Goal: Find specific page/section: Find specific page/section

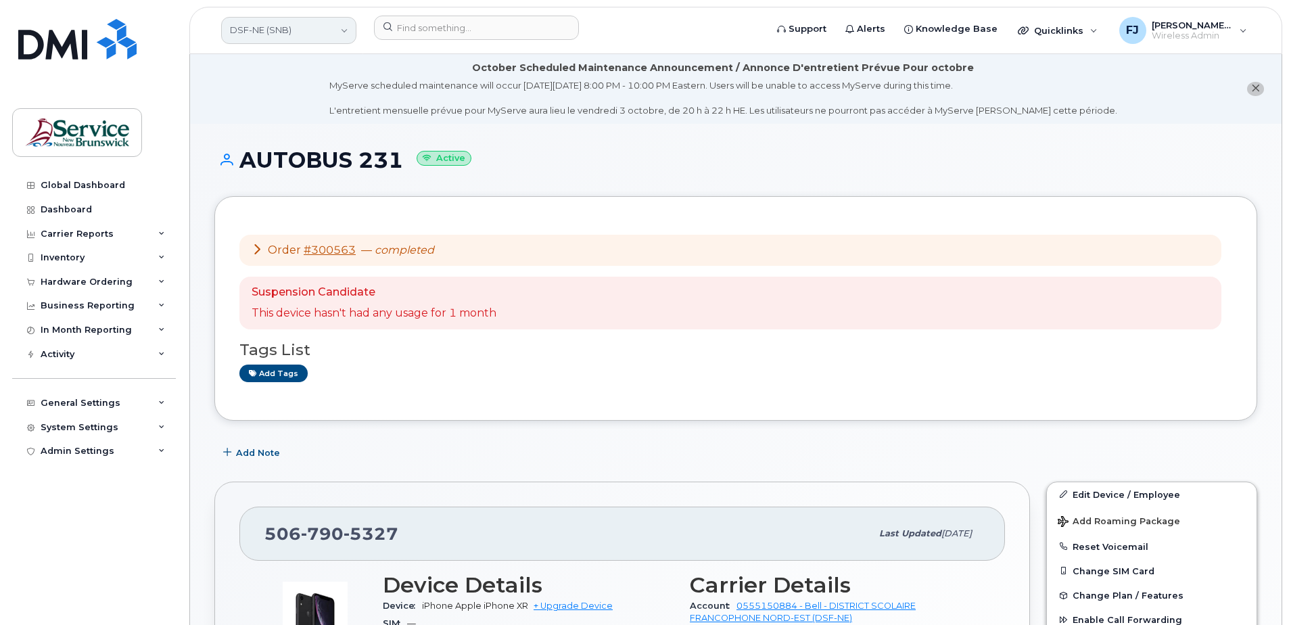
scroll to position [338, 0]
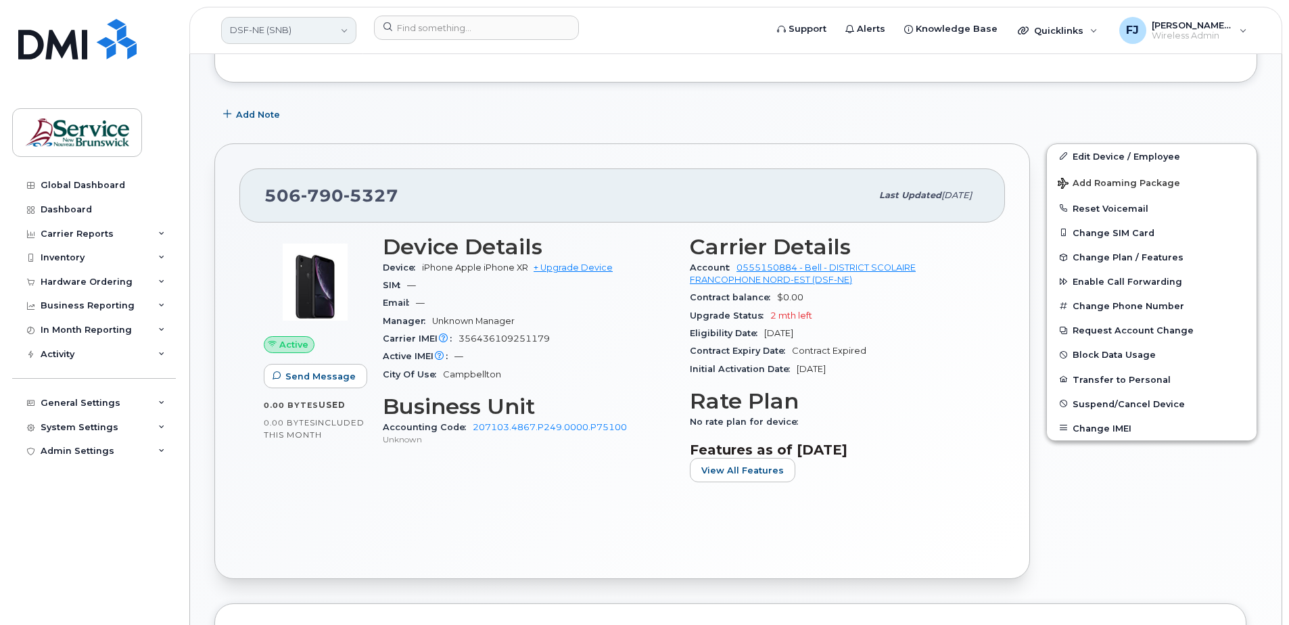
click at [312, 32] on link "DSF-NE (SNB)" at bounding box center [288, 30] width 135 height 27
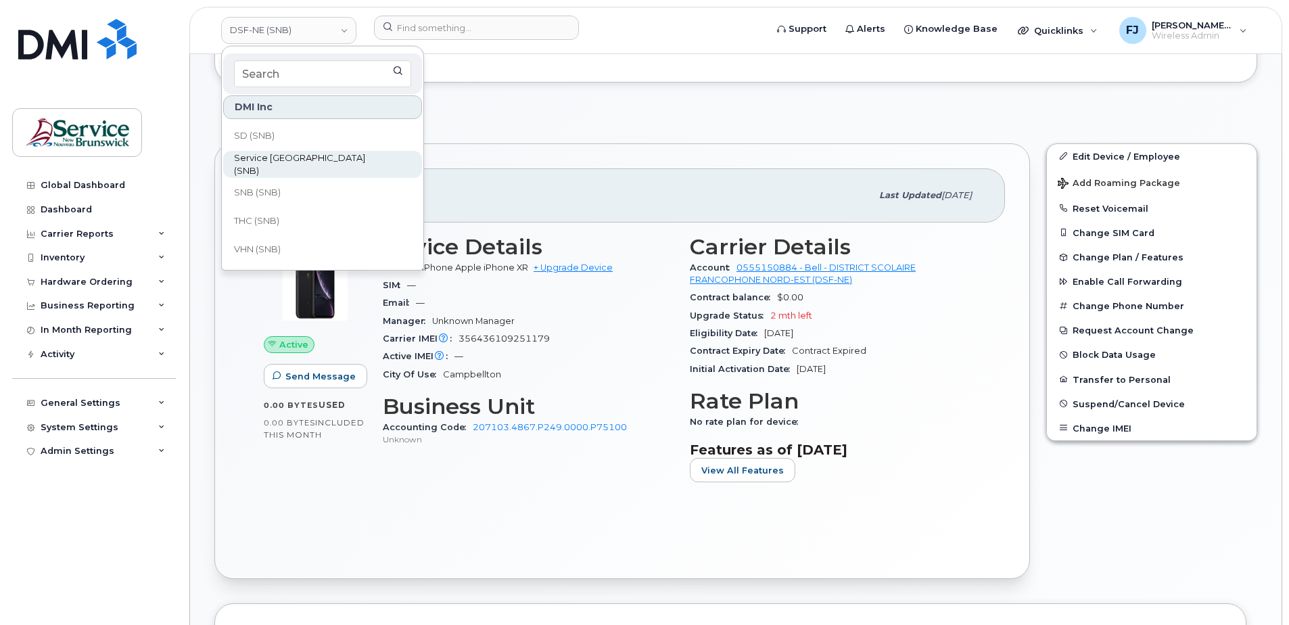
scroll to position [585, 0]
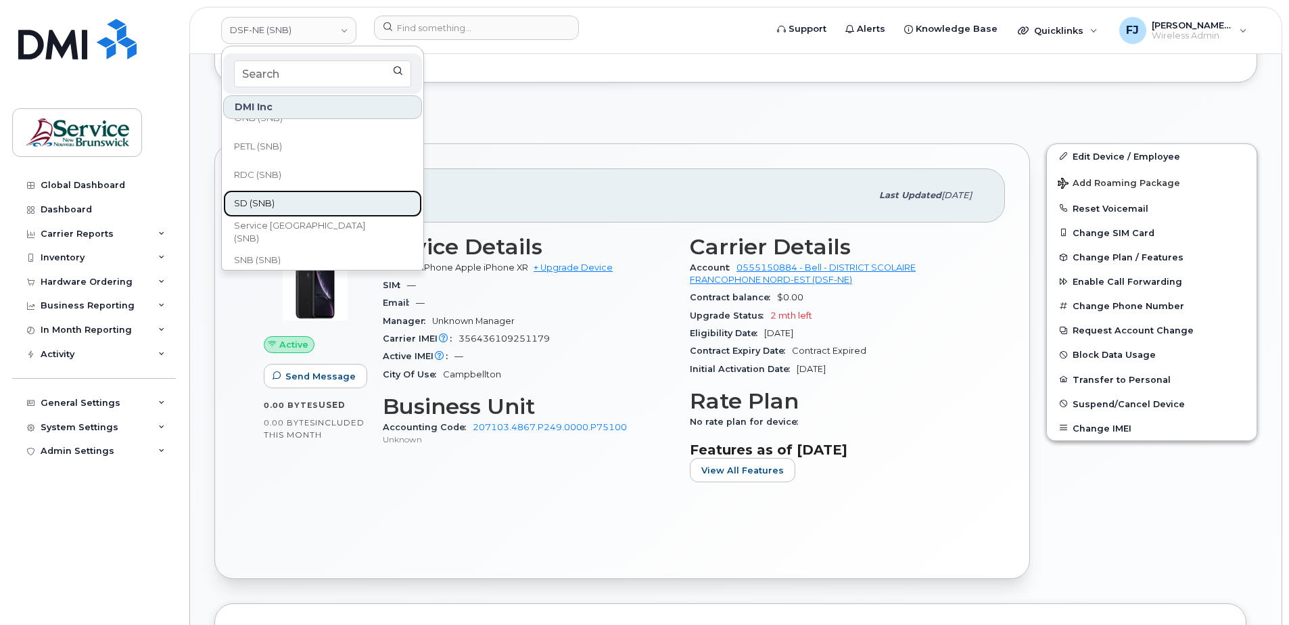
click at [283, 204] on link "SD (SNB)" at bounding box center [322, 203] width 199 height 27
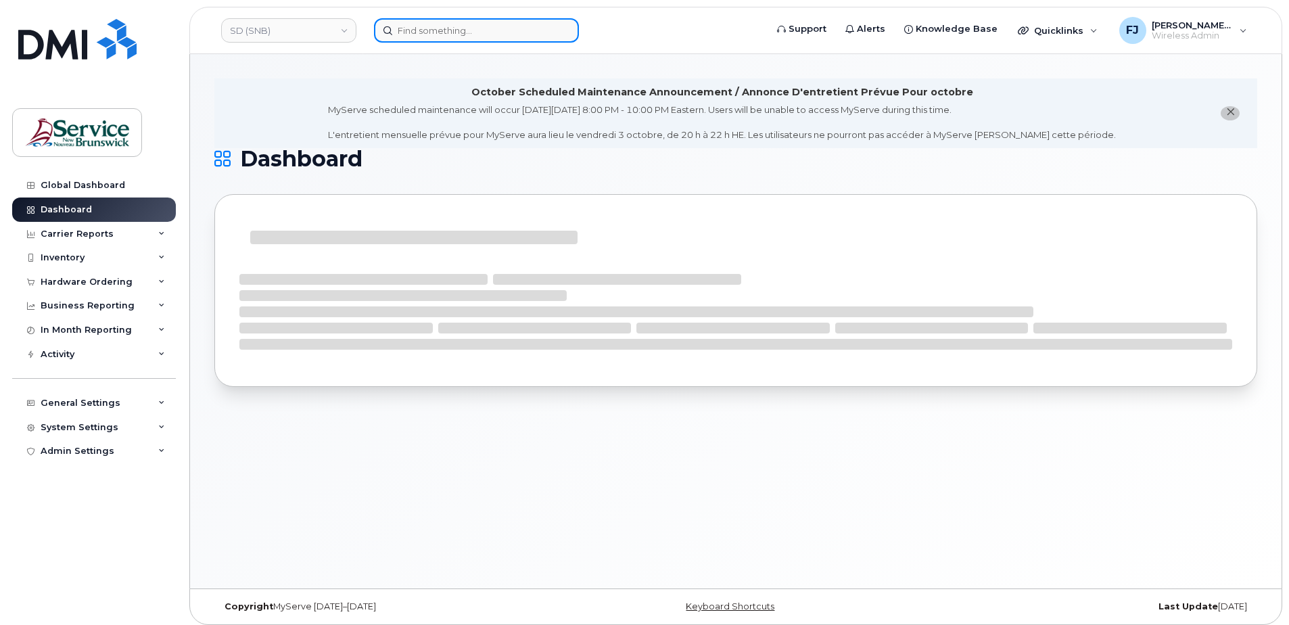
click at [444, 30] on input at bounding box center [476, 30] width 205 height 24
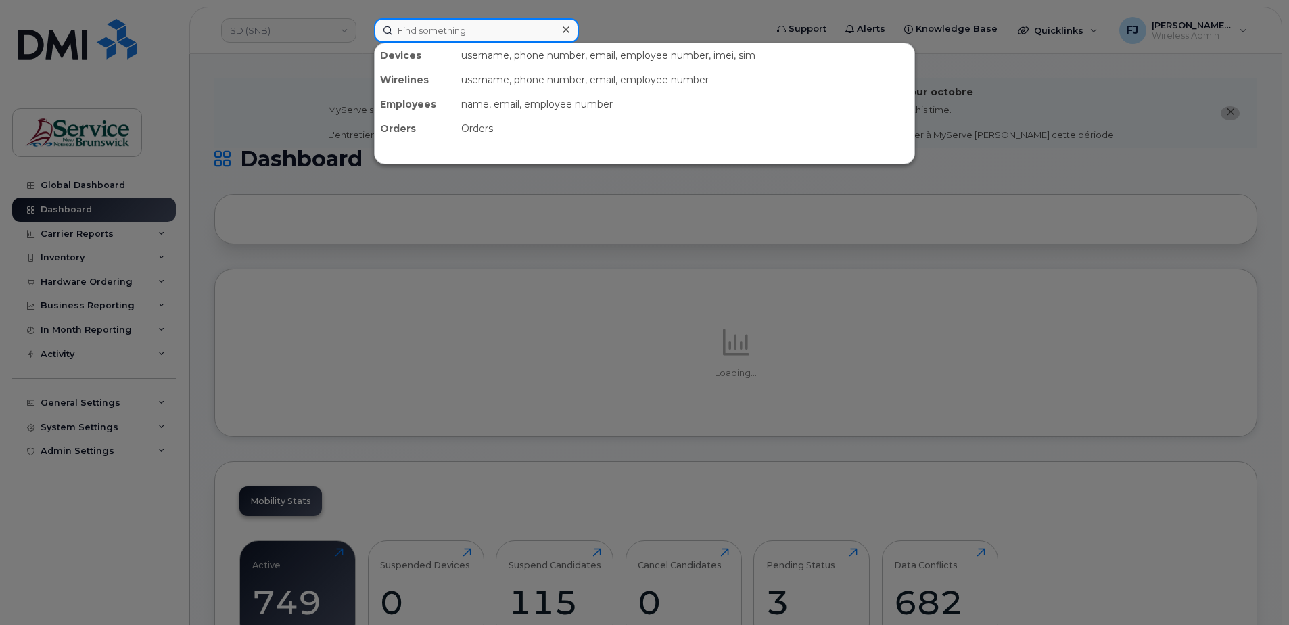
paste input "5066475265"
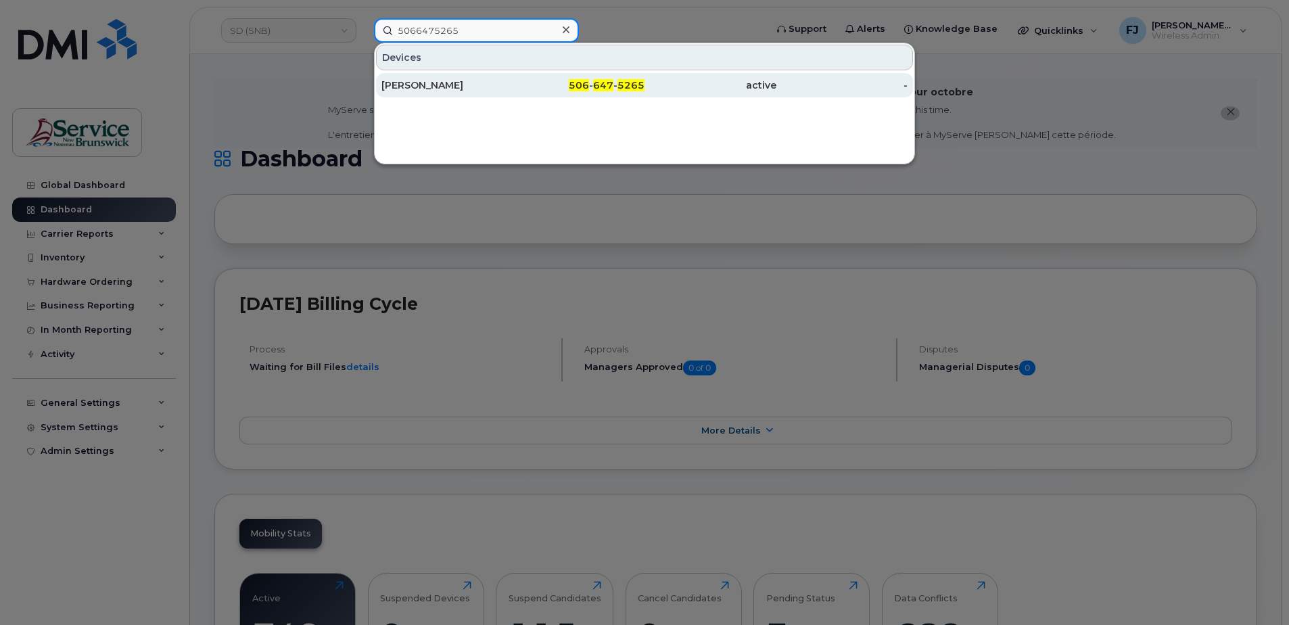
type input "5066475265"
click at [563, 81] on div "506 - 647 - 5265" at bounding box center [579, 85] width 132 height 14
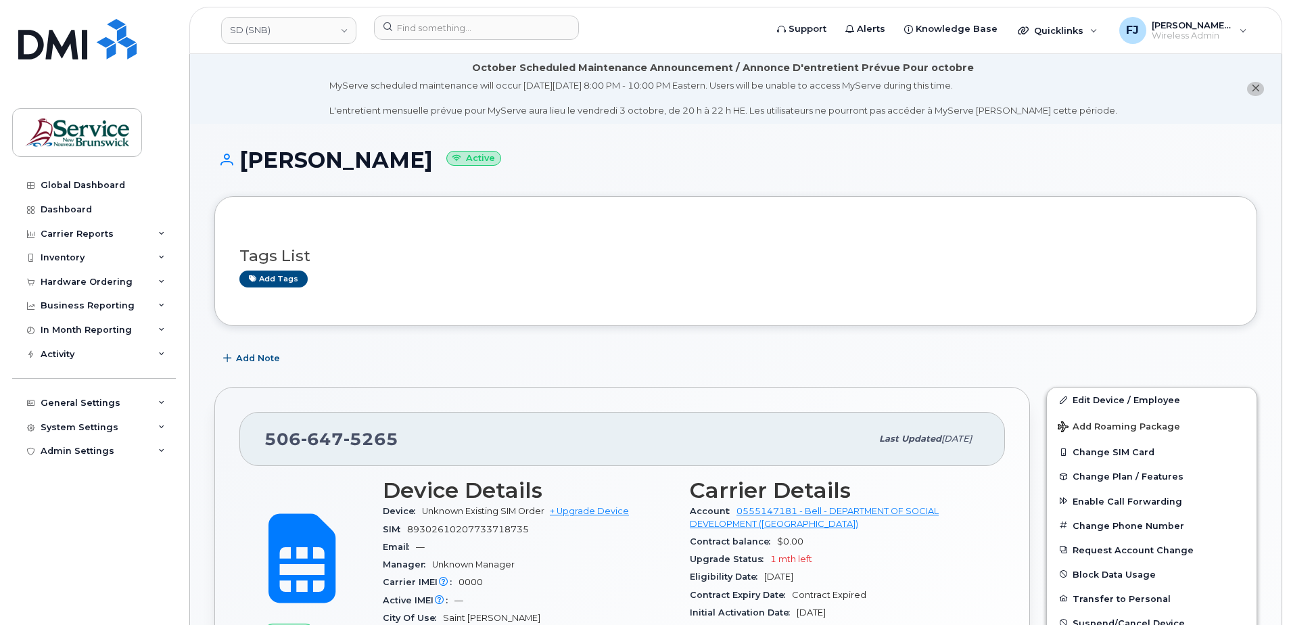
drag, startPoint x: 418, startPoint y: 160, endPoint x: 244, endPoint y: 161, distance: 174.4
click at [244, 161] on h1 "Kerina Eldridge Active" at bounding box center [735, 160] width 1043 height 24
copy h1 "Kerina Eldridge"
click at [430, 30] on input at bounding box center [476, 28] width 205 height 24
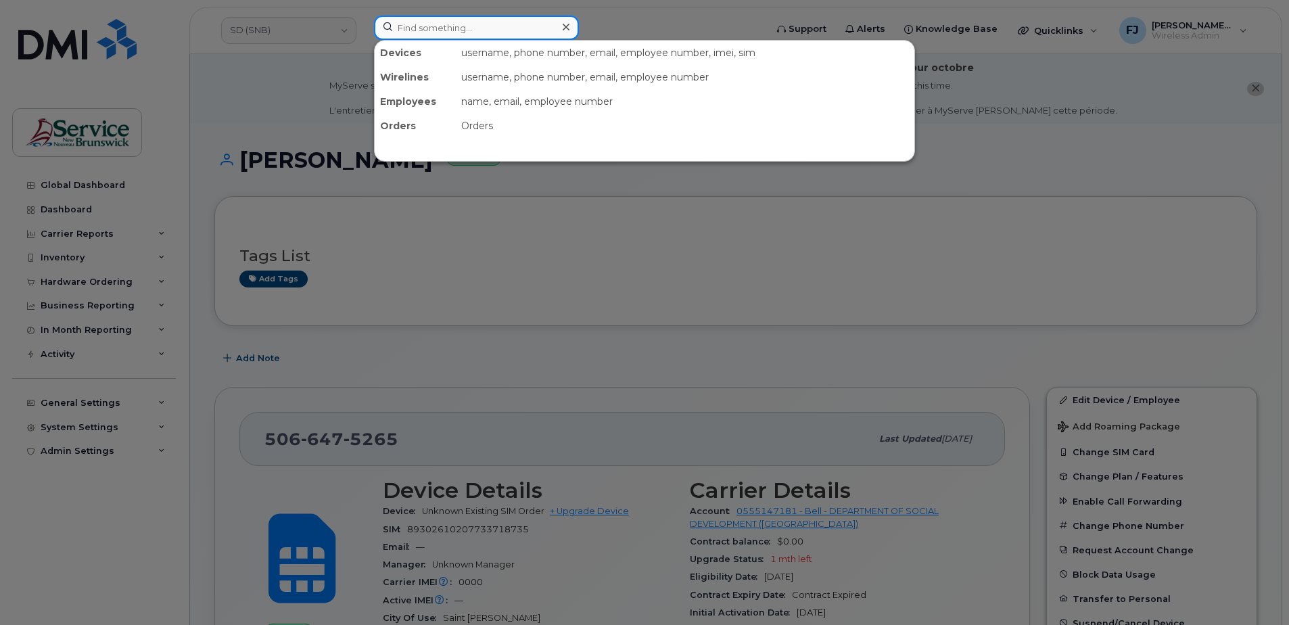
paste input "5064760413"
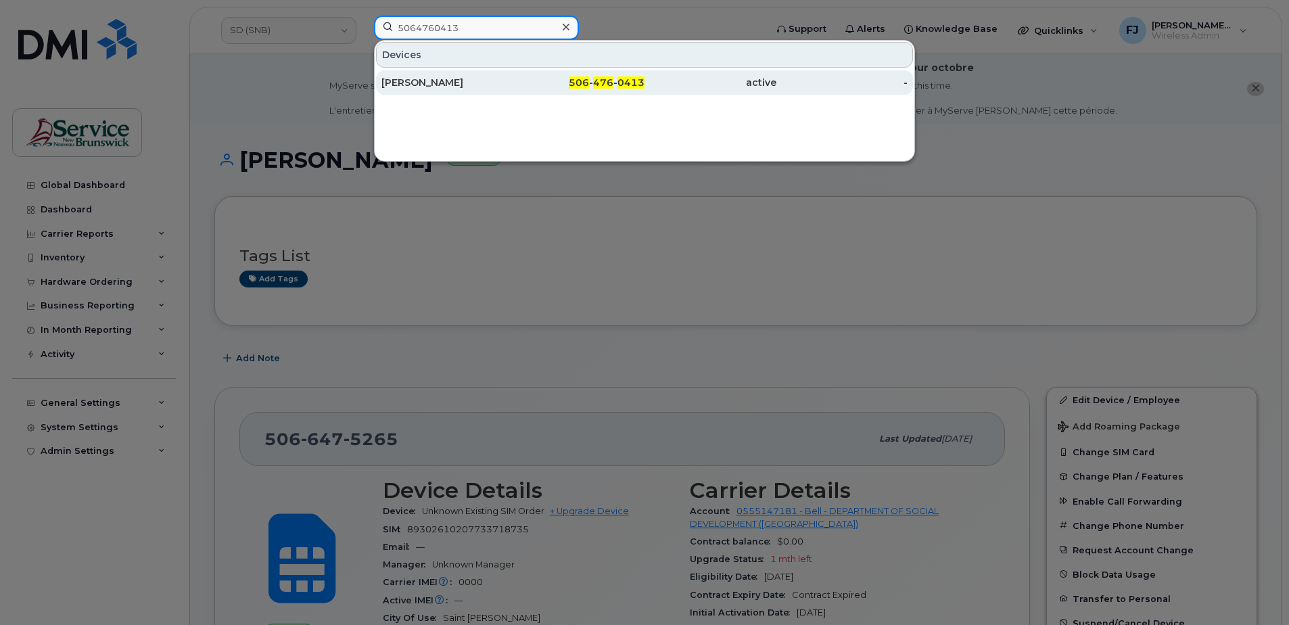
type input "5064760413"
click at [465, 80] on div "Angela Polchies" at bounding box center [447, 83] width 132 height 14
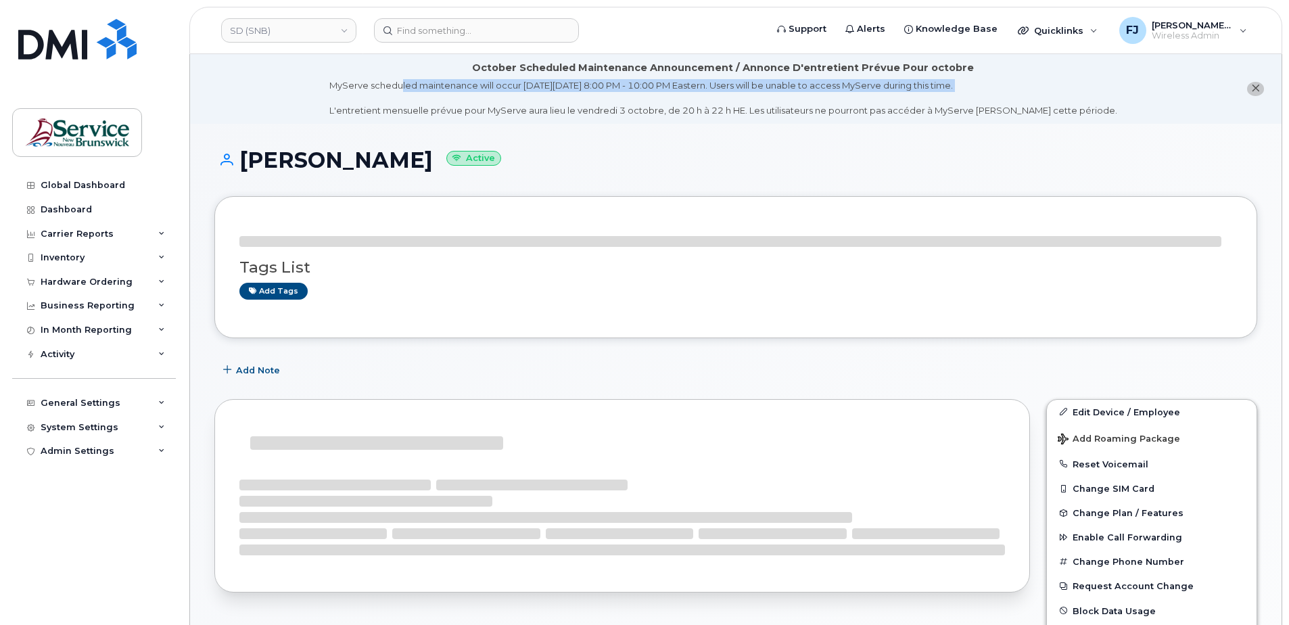
drag, startPoint x: 423, startPoint y: 89, endPoint x: 406, endPoint y: 118, distance: 34.6
click at [406, 118] on li "October Scheduled Maintenance Announcement / Annonce D'entretient Prévue Pour o…" at bounding box center [735, 89] width 1091 height 70
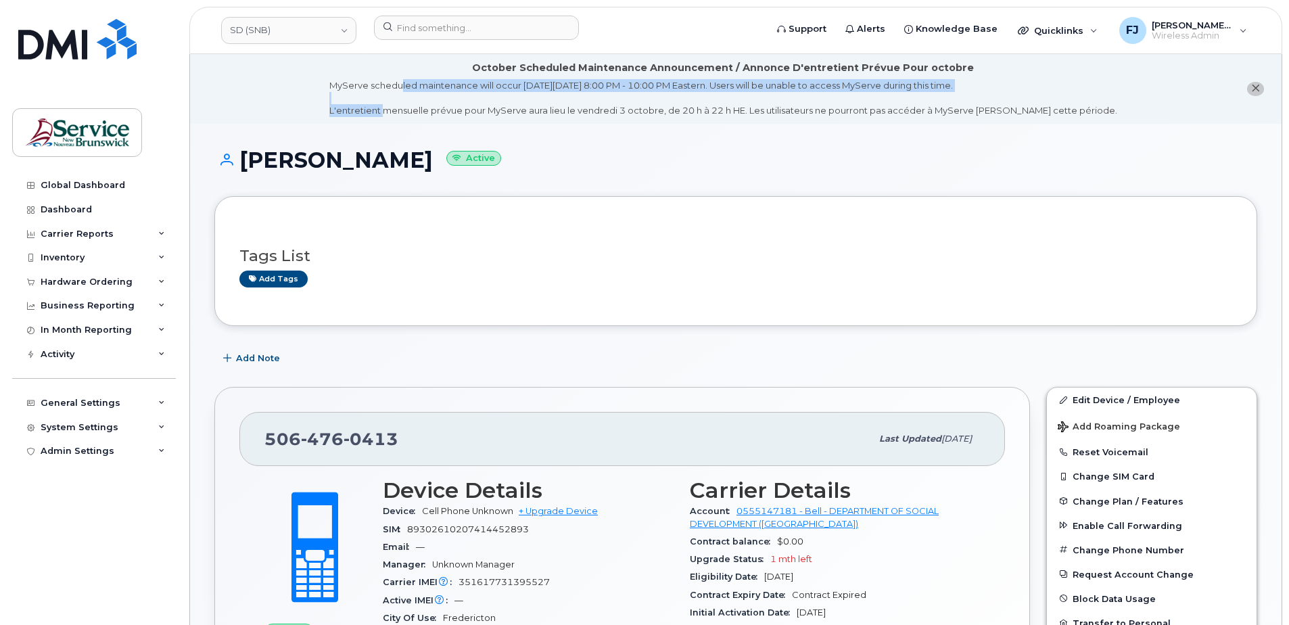
drag, startPoint x: 406, startPoint y: 118, endPoint x: 243, endPoint y: 161, distance: 168.4
click at [243, 161] on h1 "Angela Polchies Active" at bounding box center [735, 160] width 1043 height 24
copy h1 "[PERSON_NAME]"
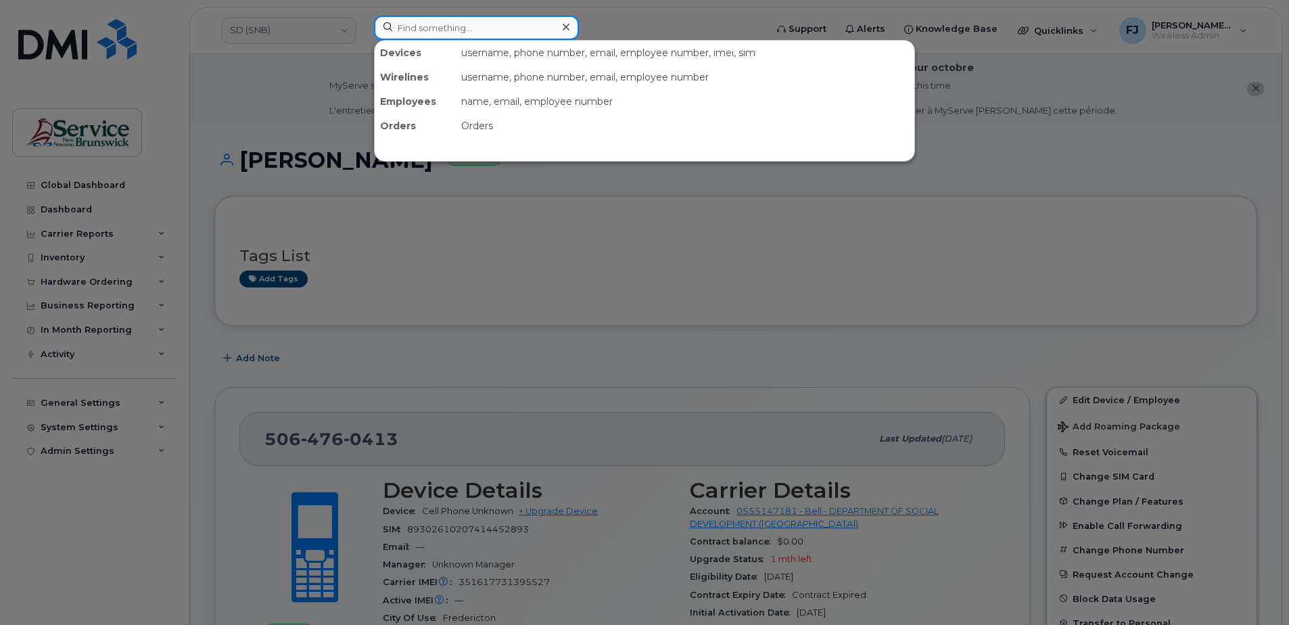
click at [396, 34] on input at bounding box center [476, 28] width 205 height 24
paste input "5064294718"
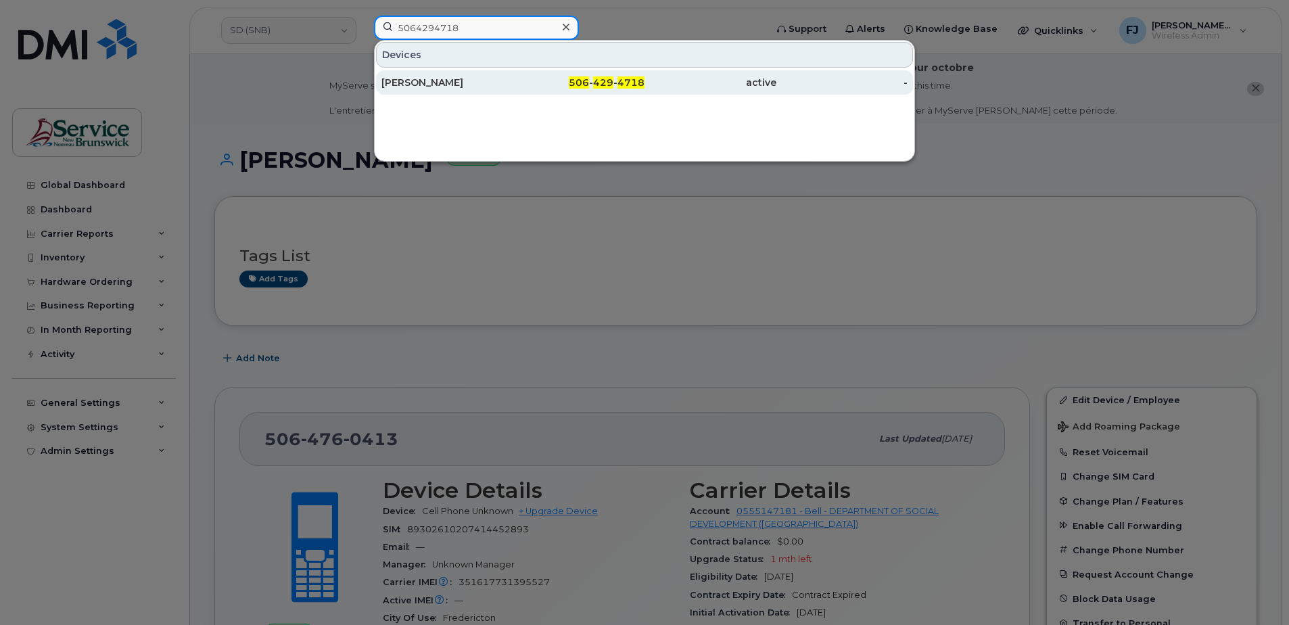
type input "5064294718"
click at [506, 87] on div "Cheryl Mc Laughlin" at bounding box center [447, 83] width 132 height 14
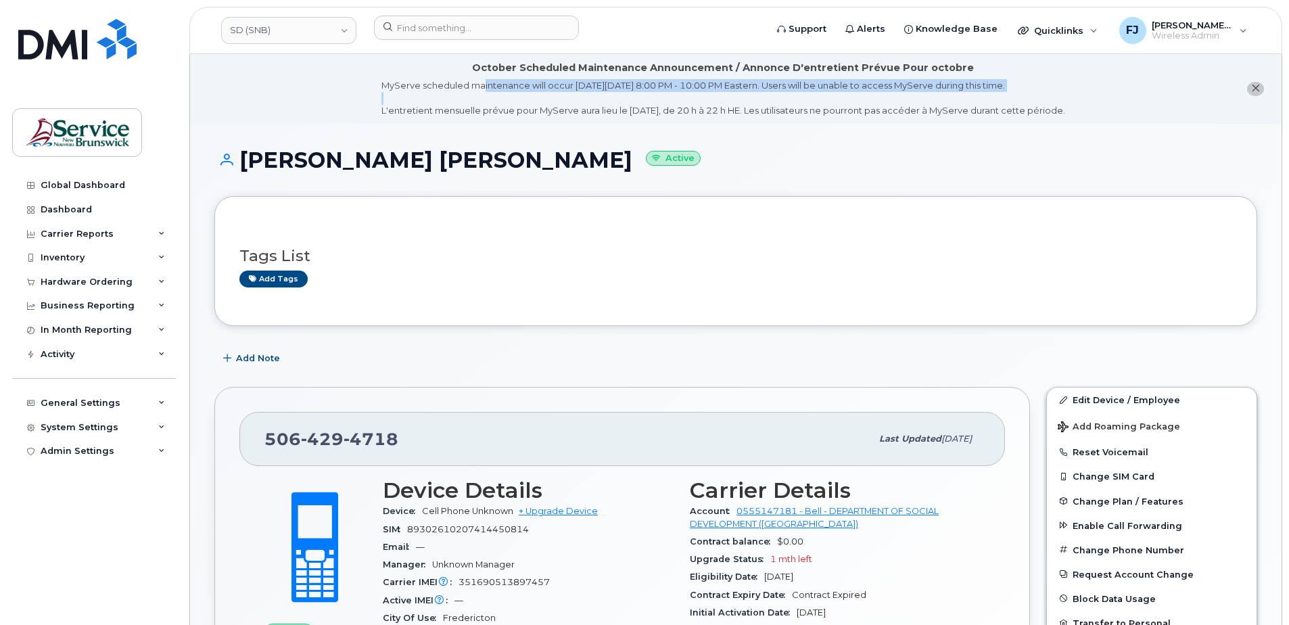
click at [260, 122] on li "October Scheduled Maintenance Announcement / Annonce D'entretient Prévue Pour o…" at bounding box center [735, 89] width 1091 height 70
drag, startPoint x: 260, startPoint y: 122, endPoint x: 402, endPoint y: 162, distance: 147.5
click at [402, 162] on h1 "[PERSON_NAME] [PERSON_NAME] Active" at bounding box center [735, 160] width 1043 height 24
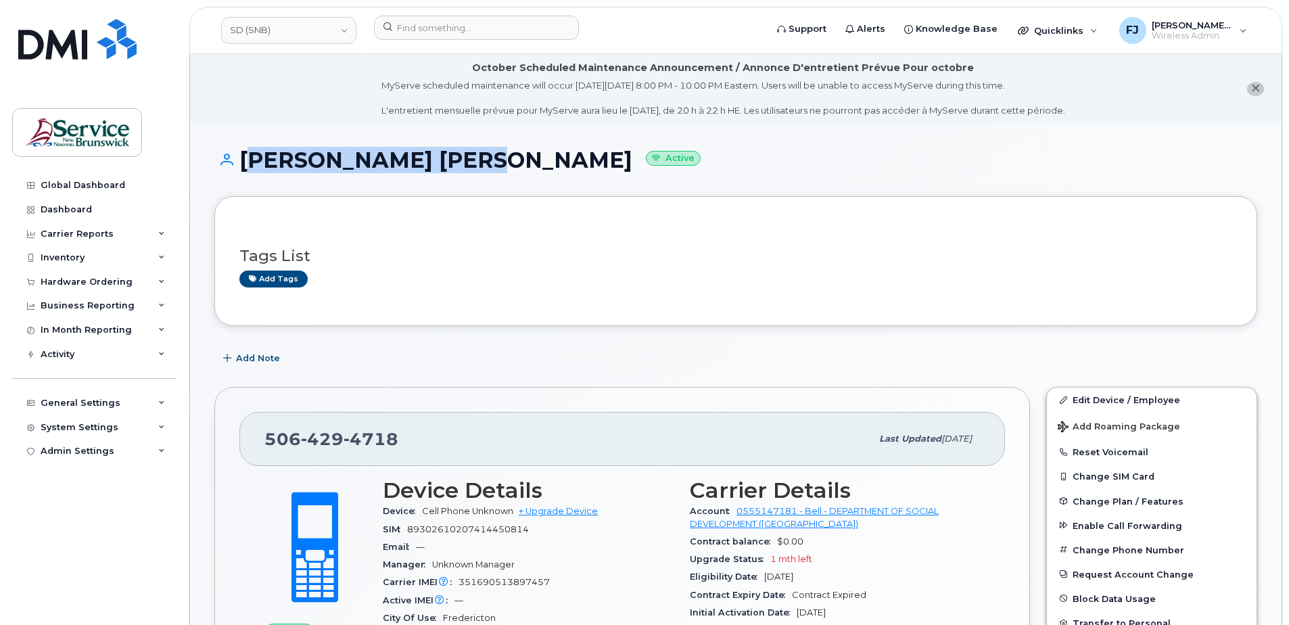
drag, startPoint x: 457, startPoint y: 160, endPoint x: 244, endPoint y: 156, distance: 213.0
click at [244, 156] on h1 "[PERSON_NAME] [PERSON_NAME] Active" at bounding box center [735, 160] width 1043 height 24
copy h1 "[PERSON_NAME] [PERSON_NAME]"
click at [1250, 93] on button "close notification" at bounding box center [1255, 89] width 17 height 14
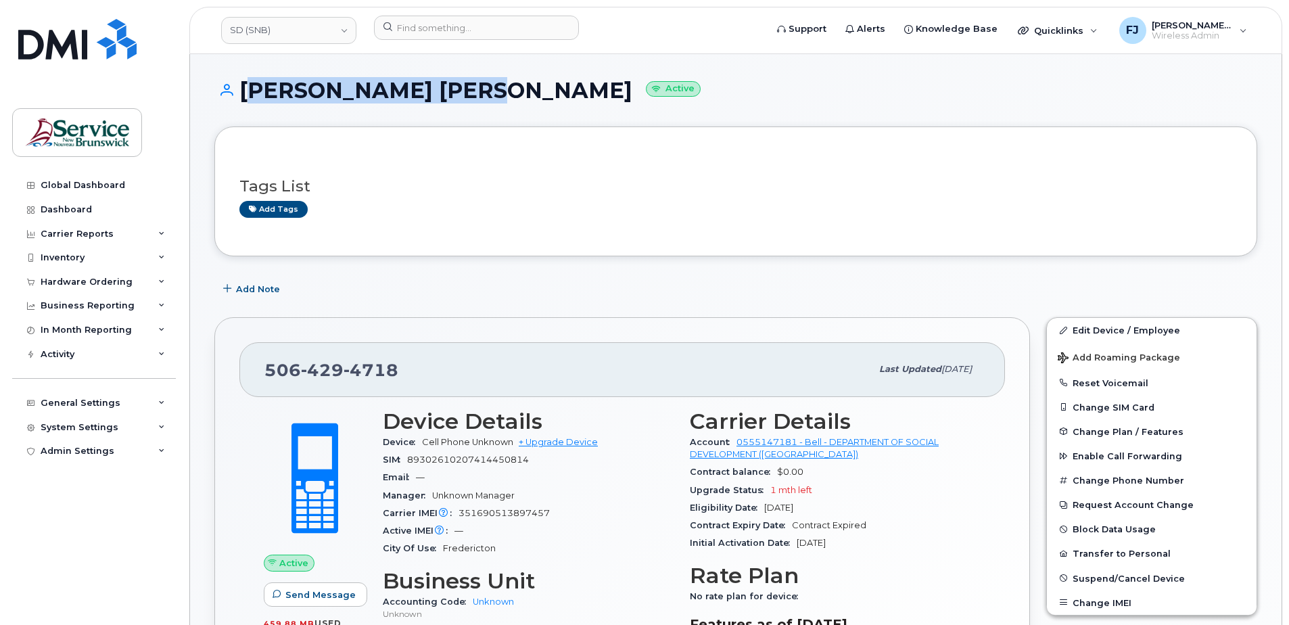
copy h1 "[PERSON_NAME] [PERSON_NAME]"
